Goal: Information Seeking & Learning: Learn about a topic

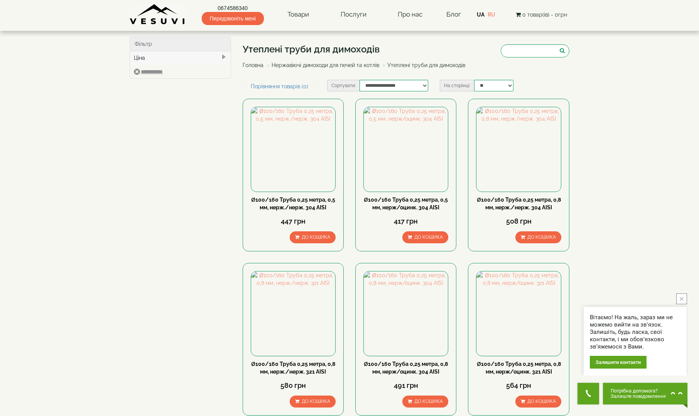
click at [365, 66] on link "Нержавіючі димоходи для печей та котлів" at bounding box center [326, 65] width 108 height 6
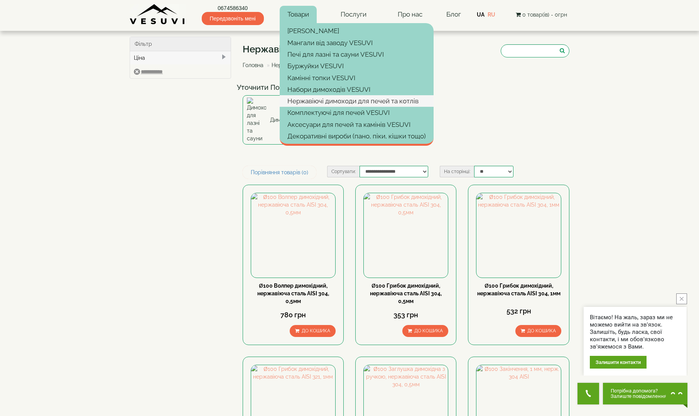
click at [314, 101] on link "Нержавіючі димоходи для печей та котлів" at bounding box center [357, 101] width 154 height 12
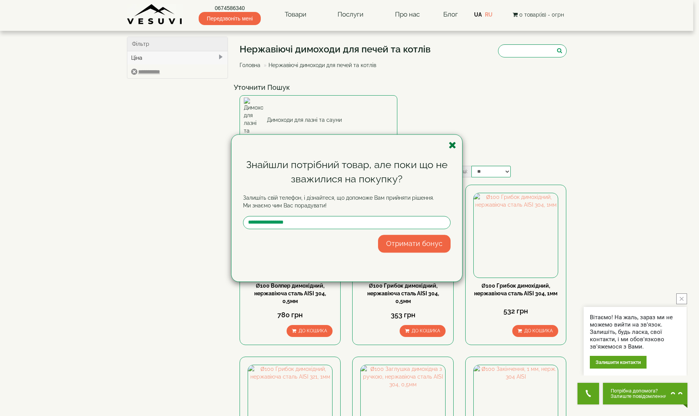
click at [452, 145] on icon "button" at bounding box center [453, 145] width 8 height 10
